Goal: Task Accomplishment & Management: Manage account settings

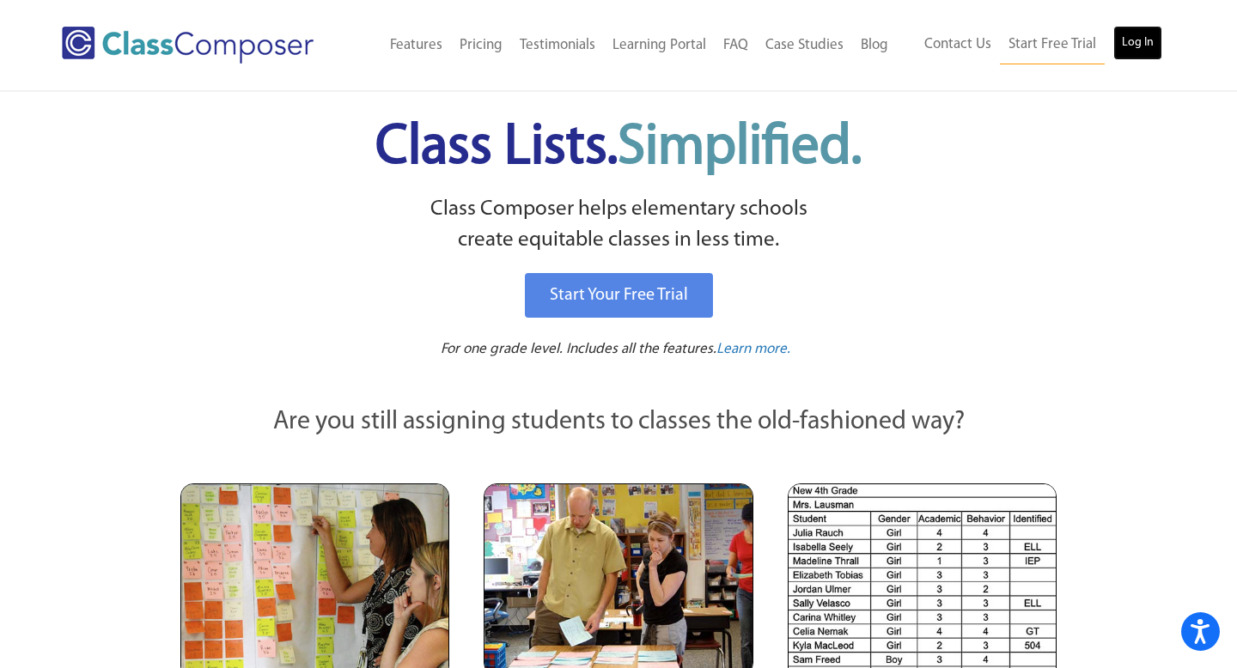
click at [1130, 49] on link "Log In" at bounding box center [1137, 43] width 49 height 34
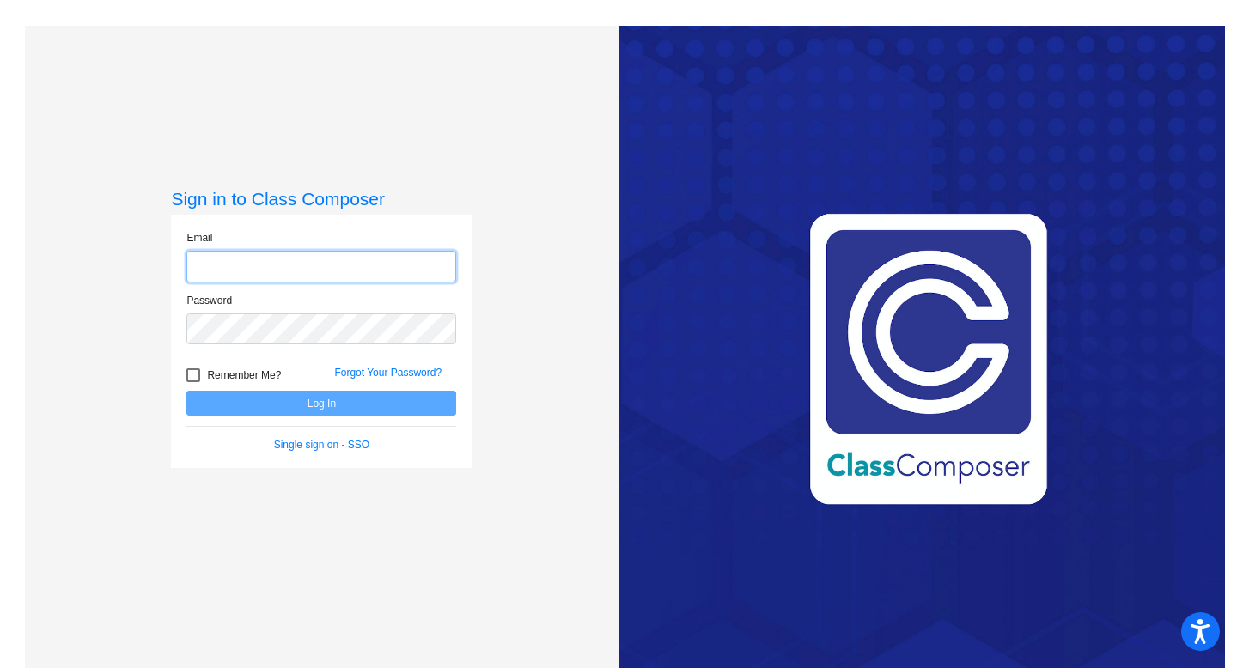
click at [231, 270] on input "email" at bounding box center [321, 267] width 270 height 32
type input "hbthompson@chillicotheschools.org"
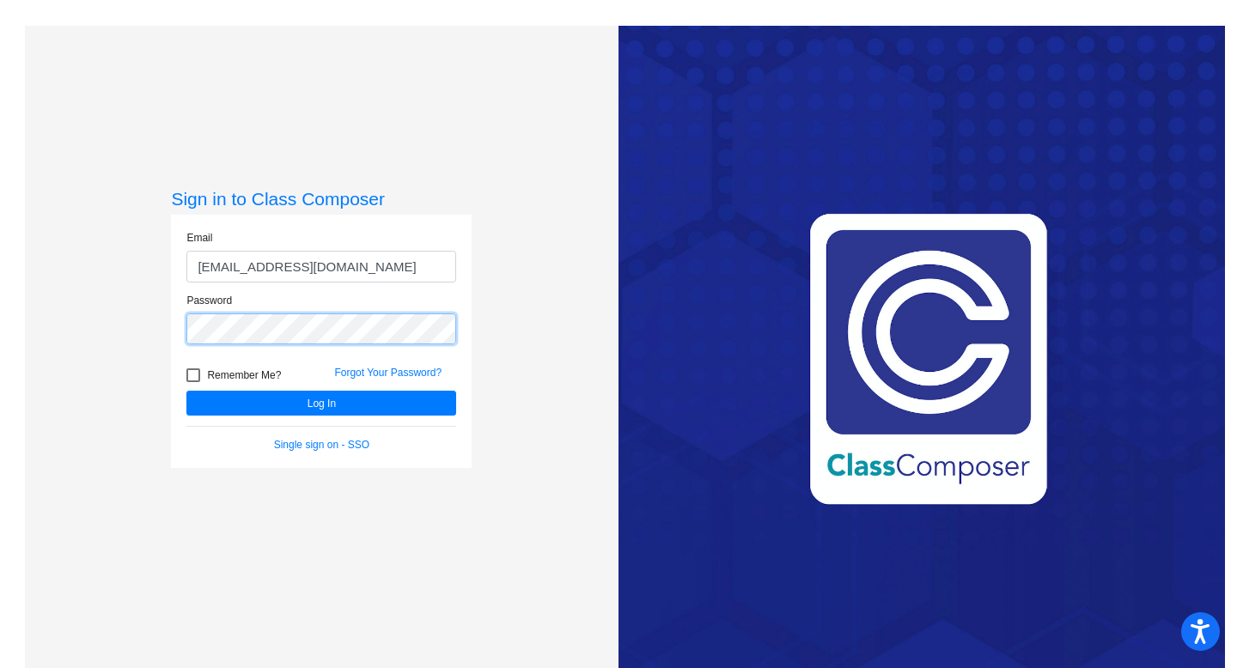
click at [186, 391] on button "Log In" at bounding box center [321, 403] width 270 height 25
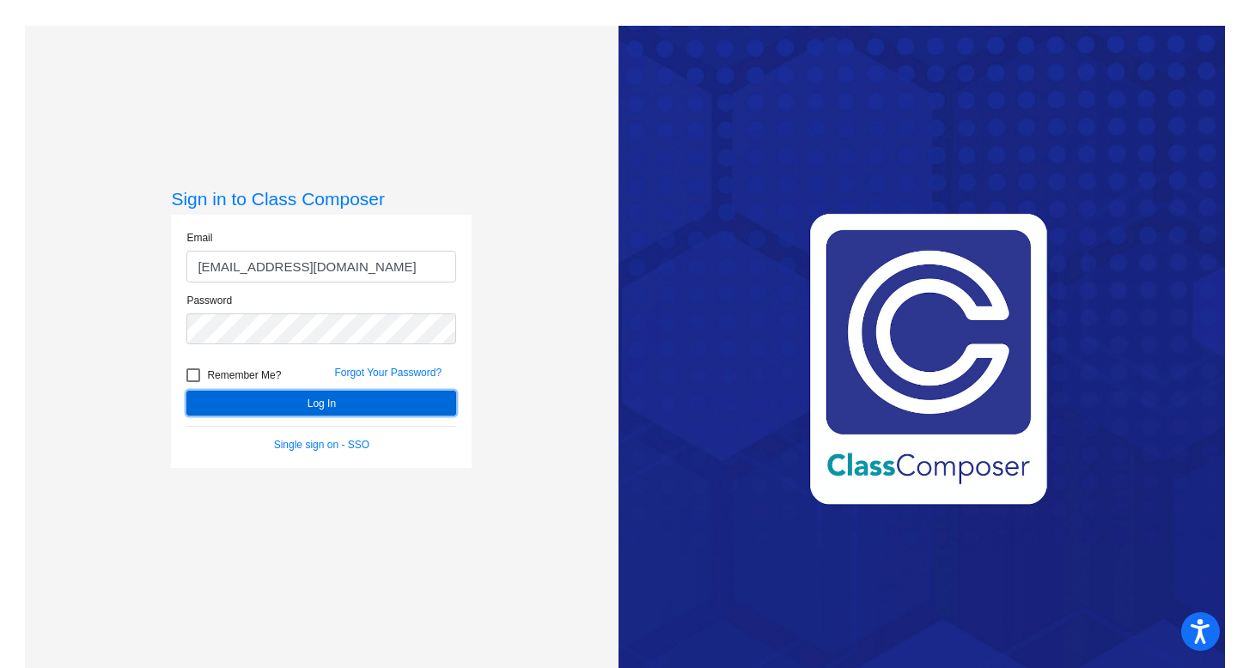
click at [305, 399] on button "Log In" at bounding box center [321, 403] width 270 height 25
click at [301, 404] on button "Log In" at bounding box center [321, 403] width 270 height 25
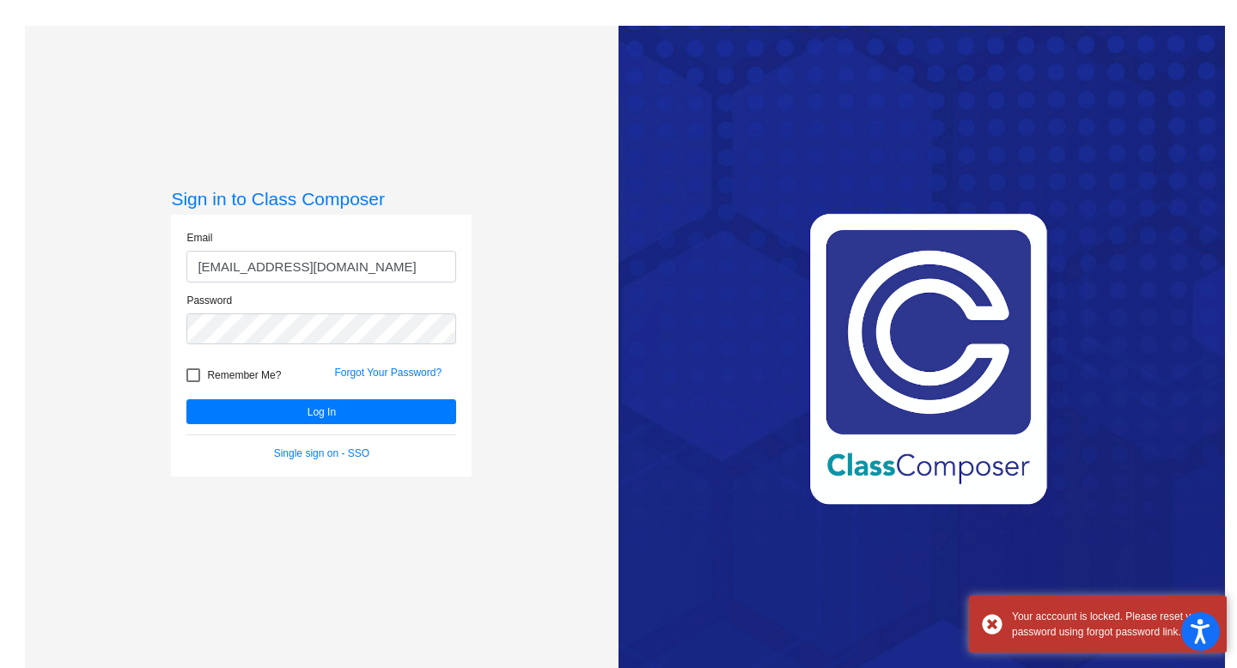
click at [188, 377] on div at bounding box center [193, 375] width 14 height 14
click at [192, 382] on input "Remember Me?" at bounding box center [192, 382] width 1 height 1
checkbox input "true"
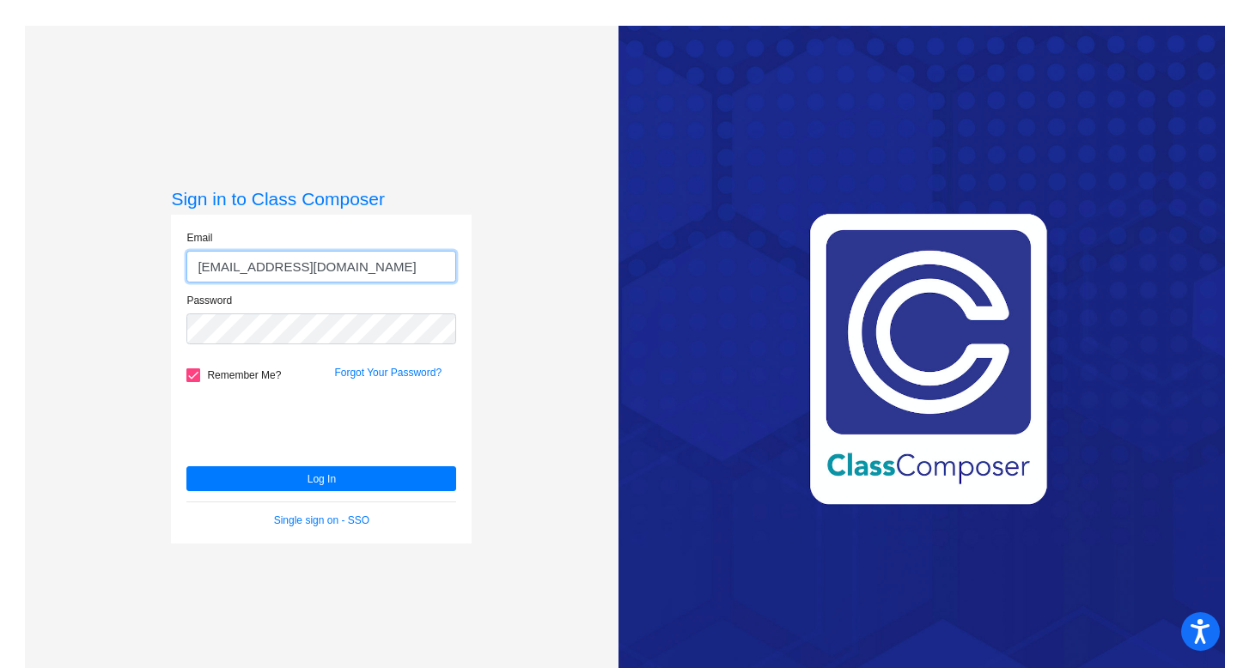
click at [423, 252] on input "hbthompson@chillicotheschools.org" at bounding box center [321, 267] width 270 height 32
drag, startPoint x: 423, startPoint y: 252, endPoint x: 414, endPoint y: 277, distance: 27.4
click at [414, 277] on input "hbthompson@chillicotheschools.org" at bounding box center [321, 267] width 270 height 32
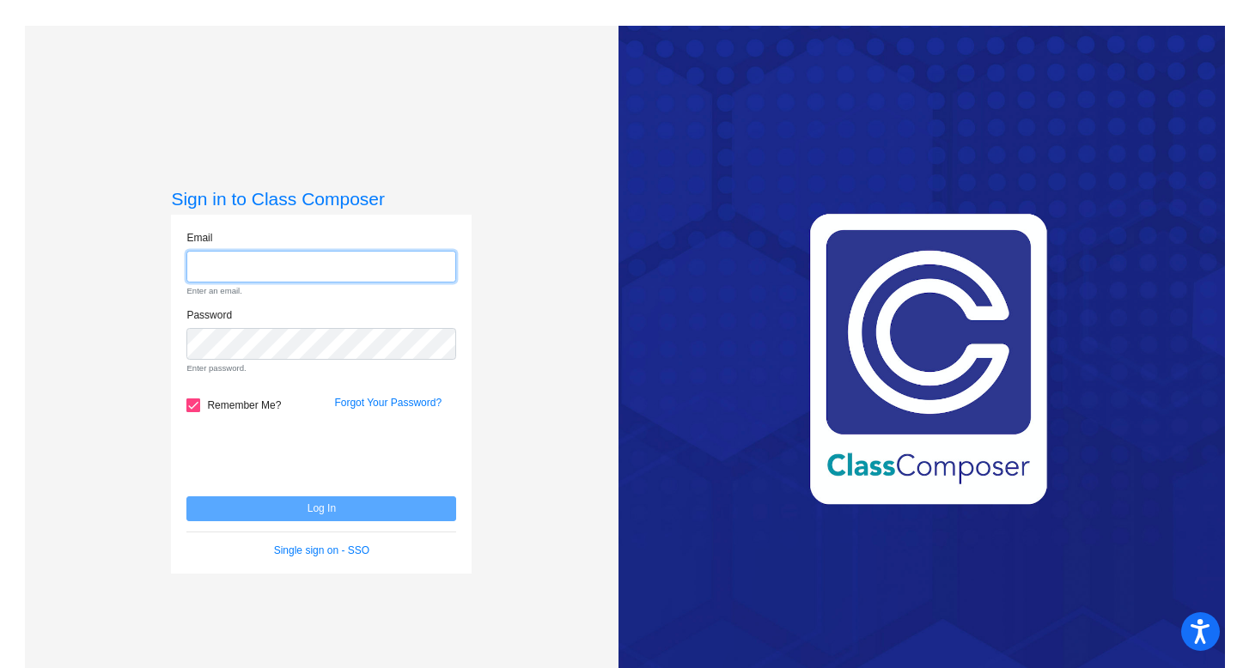
click at [376, 264] on input "email" at bounding box center [321, 267] width 270 height 32
click at [376, 263] on input "email" at bounding box center [321, 267] width 270 height 32
type input "hbthompson@chillicotheschools.org"
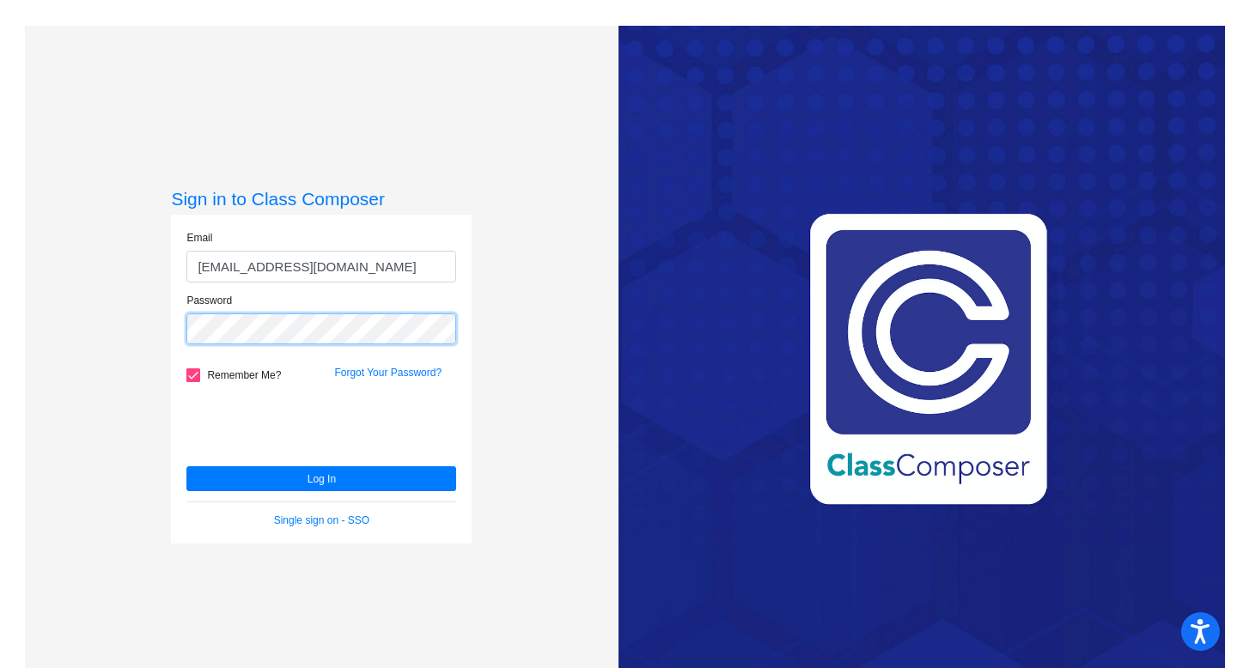
click at [186, 466] on button "Log In" at bounding box center [321, 478] width 270 height 25
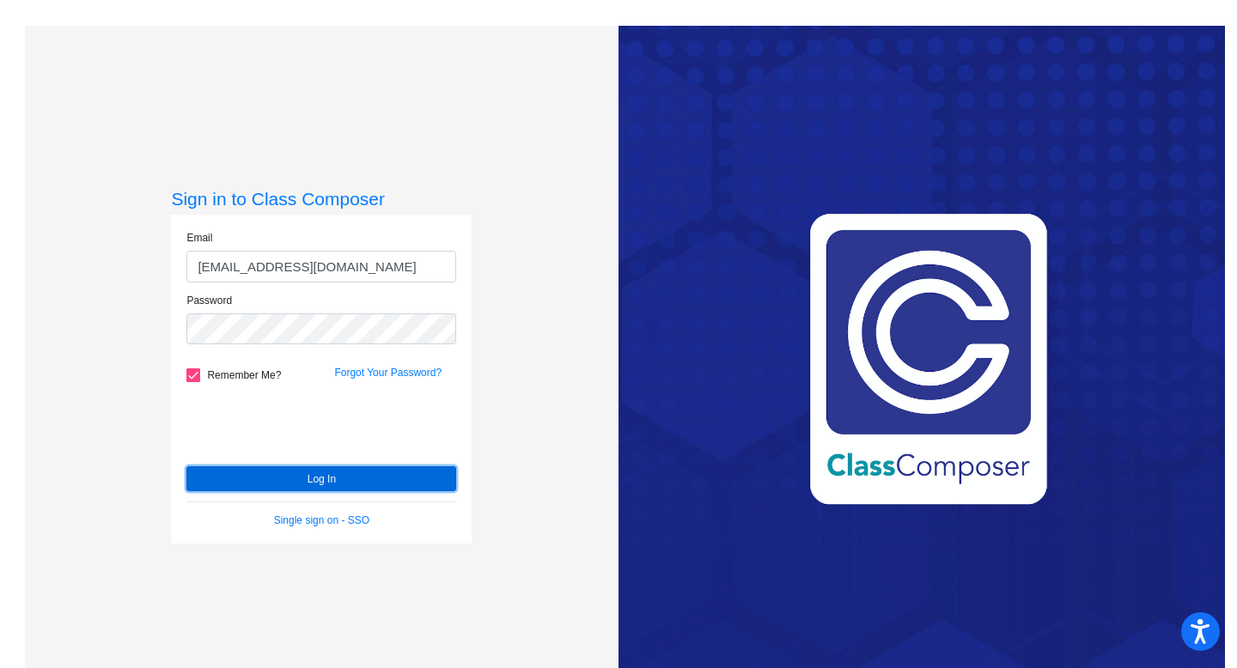
click at [281, 477] on button "Log In" at bounding box center [321, 478] width 270 height 25
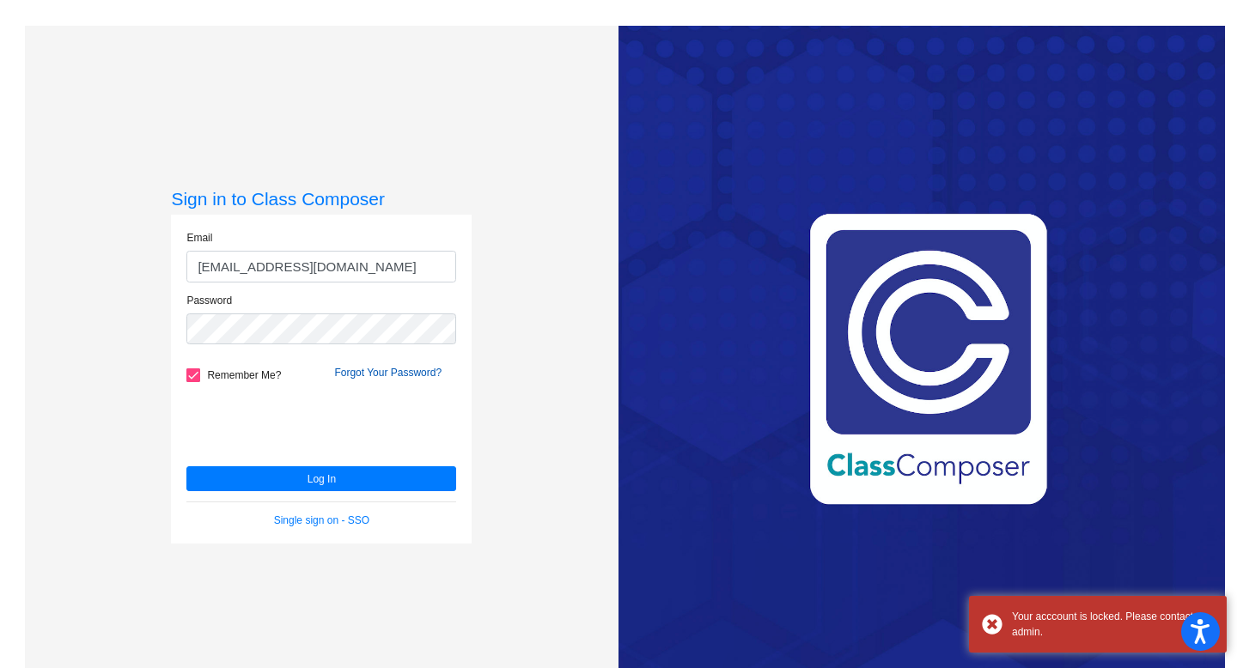
click at [380, 370] on link "Forgot Your Password?" at bounding box center [387, 373] width 107 height 12
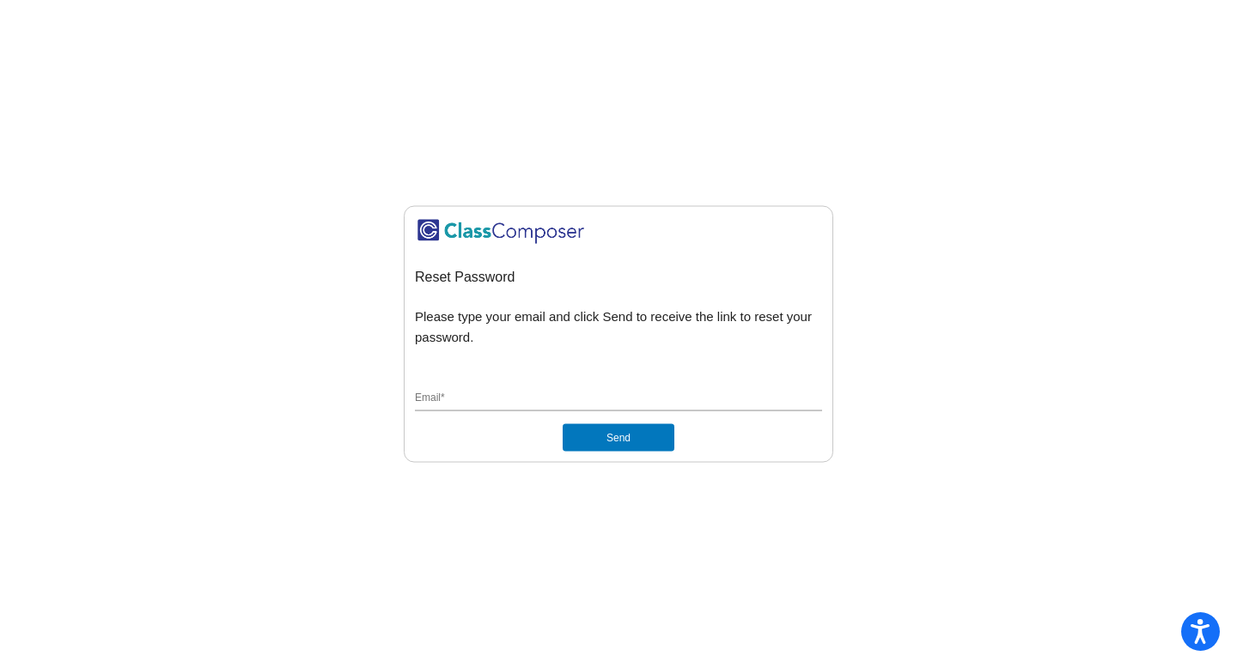
click at [611, 388] on div "Email *" at bounding box center [618, 395] width 407 height 33
type input "hbthompson@chillicotheschools.org"
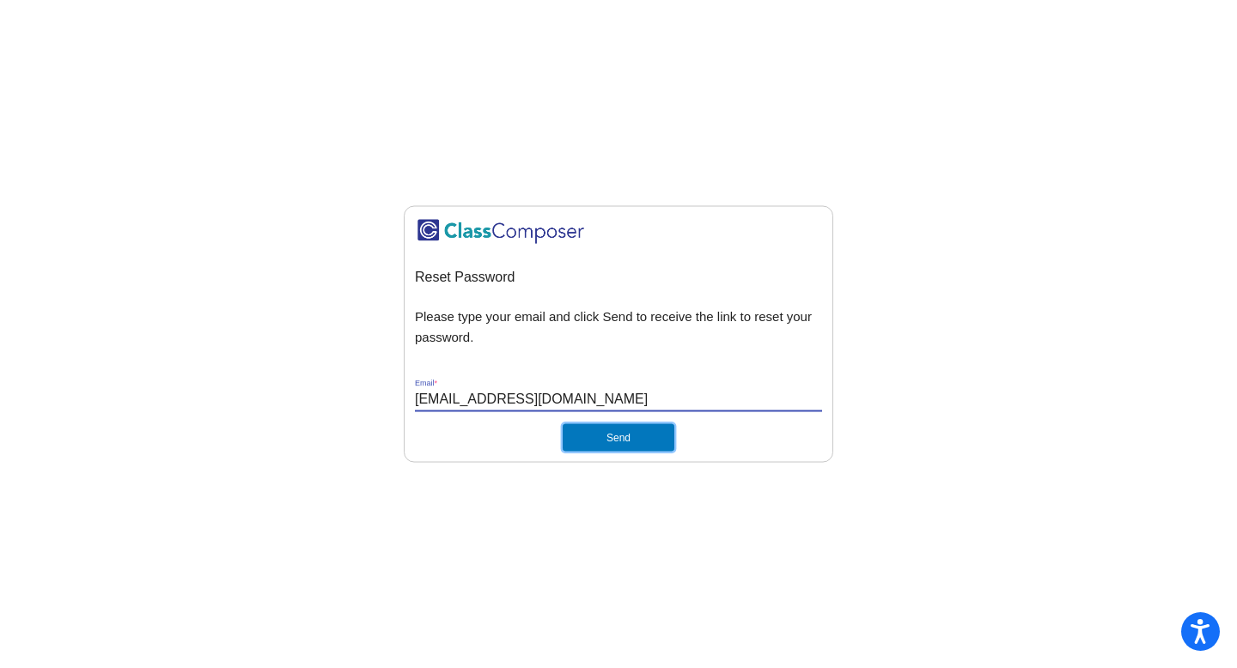
click at [610, 435] on button "Send" at bounding box center [618, 436] width 112 height 27
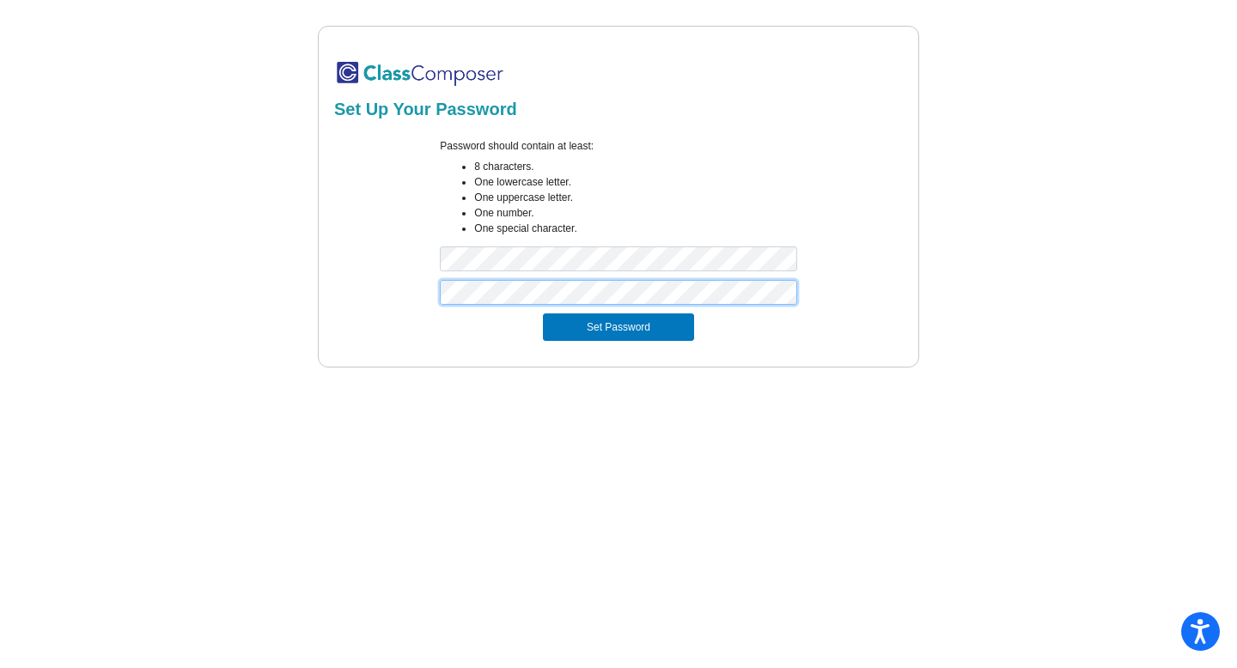
click at [543, 313] on button "Set Password" at bounding box center [618, 326] width 151 height 27
click at [417, 264] on div "Password should contain at least: 8 characters. One lowercase letter. One upper…" at bounding box center [618, 209] width 574 height 142
click at [543, 313] on button "Set Password" at bounding box center [618, 326] width 151 height 27
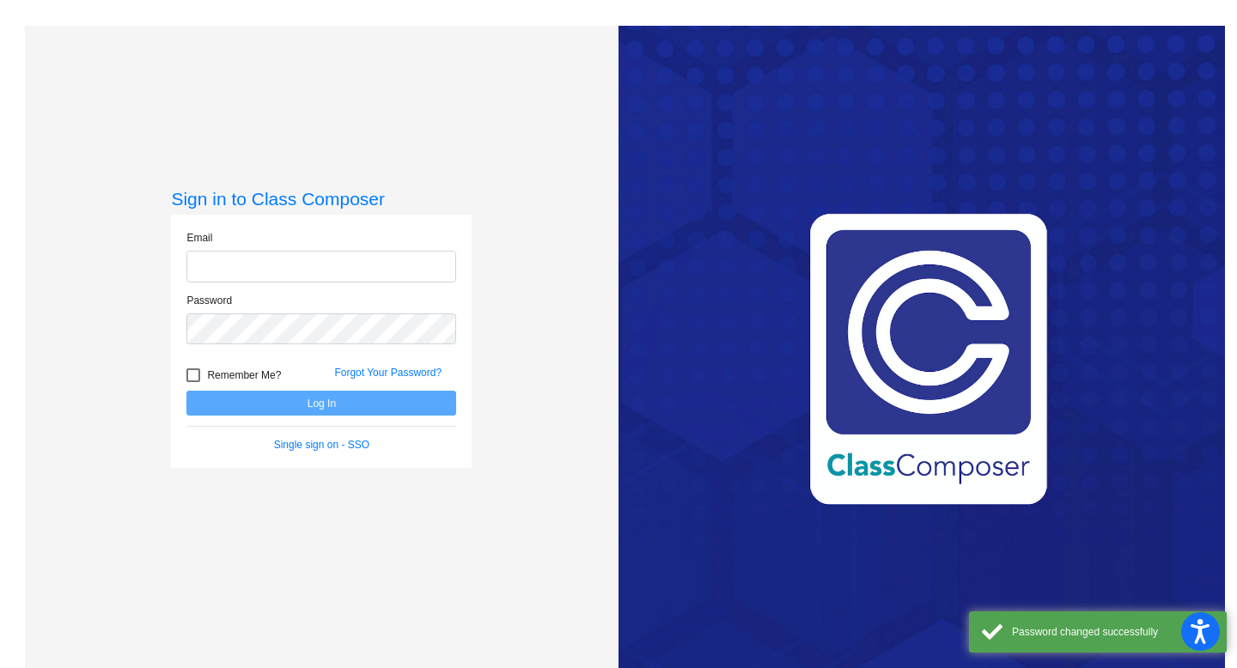
click at [212, 264] on input "email" at bounding box center [321, 267] width 270 height 32
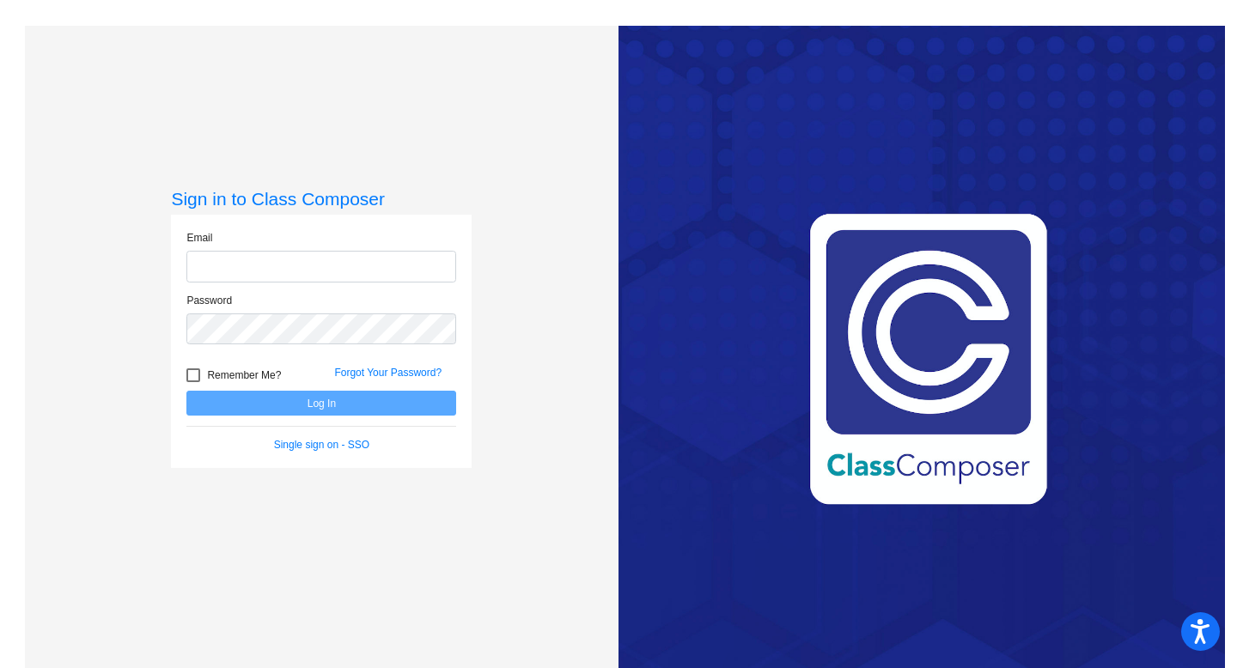
type input "hbthompson@chillicotheschools.org"
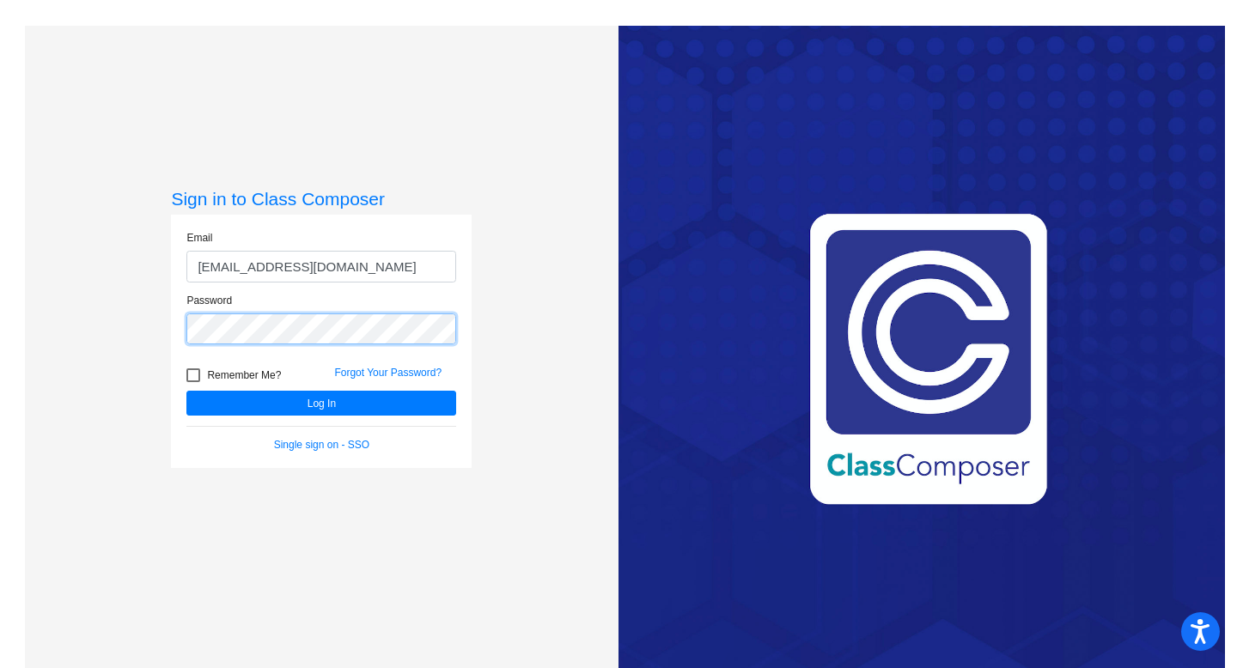
click at [186, 391] on button "Log In" at bounding box center [321, 403] width 270 height 25
